Goal: Go to known website: Access a specific website the user already knows

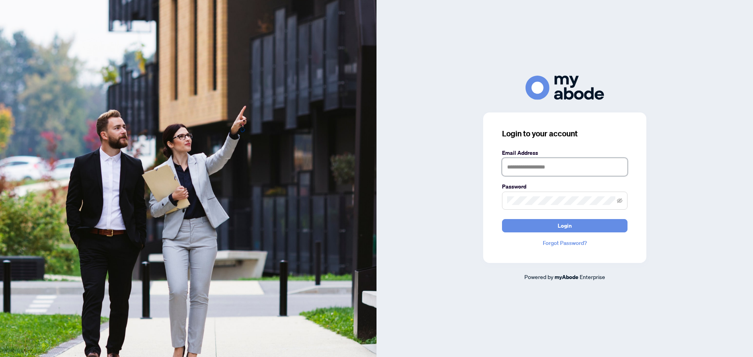
click at [583, 163] on input "text" at bounding box center [565, 167] width 126 height 18
type input "**********"
click at [502, 219] on button "Login" at bounding box center [565, 225] width 126 height 13
